Goal: Task Accomplishment & Management: Use online tool/utility

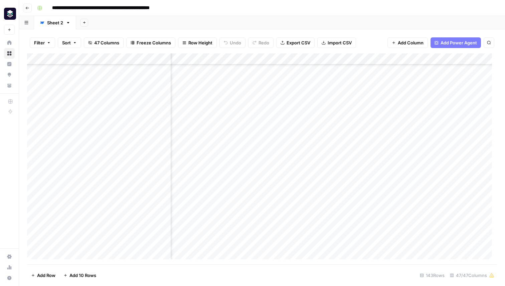
scroll to position [265, 2643]
click at [433, 58] on div "Add Column" at bounding box center [262, 158] width 470 height 211
click at [416, 99] on span "Edit" at bounding box center [436, 100] width 58 height 7
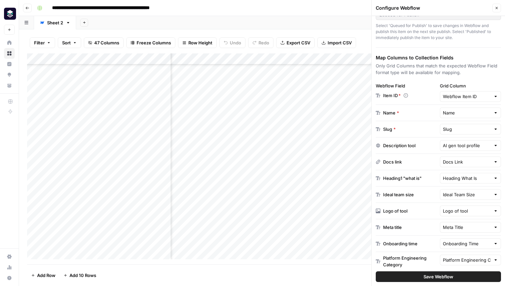
scroll to position [349, 934]
click at [310, 72] on div "Add Column" at bounding box center [262, 158] width 470 height 211
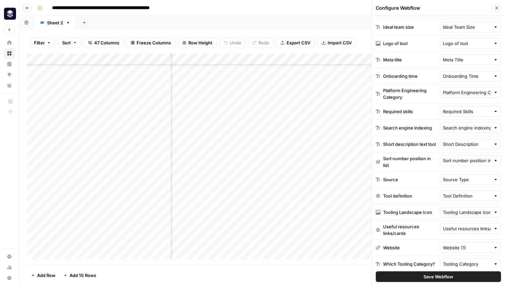
scroll to position [236, 0]
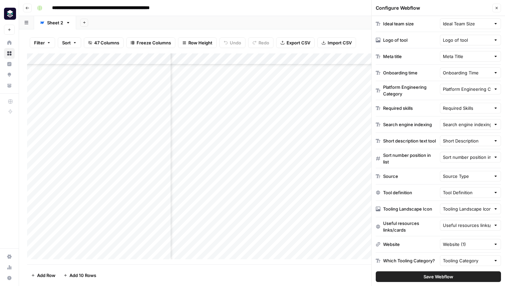
click at [233, 61] on div "Add Column" at bounding box center [262, 158] width 470 height 211
click at [421, 139] on div "Short description text tool" at bounding box center [409, 141] width 53 height 7
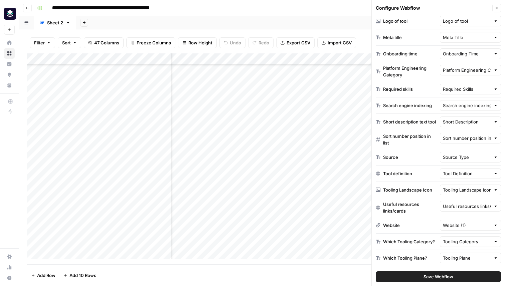
scroll to position [349, 776]
